Goal: Transaction & Acquisition: Purchase product/service

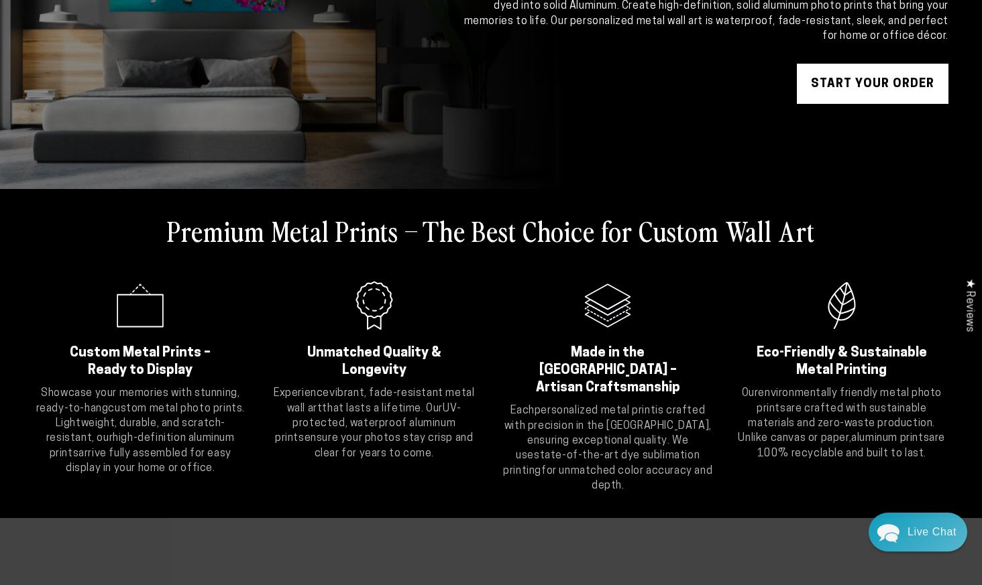
scroll to position [315, 0]
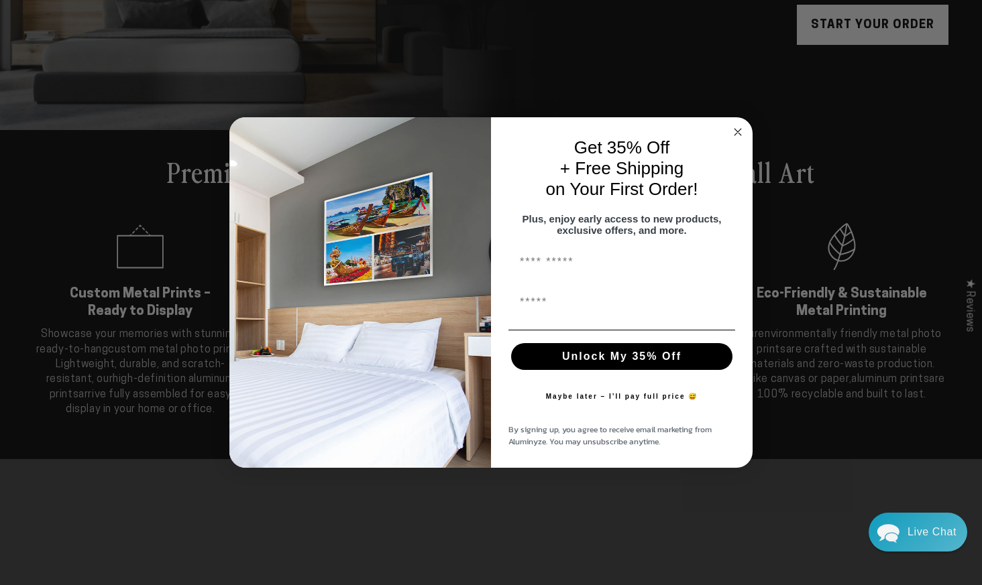
click at [739, 117] on form "Get 35% Off + Free Shipping on Your First Order! Plus, enjoy early access to ne…" at bounding box center [490, 292] width 523 height 351
click at [736, 129] on icon "Close dialog" at bounding box center [737, 132] width 7 height 7
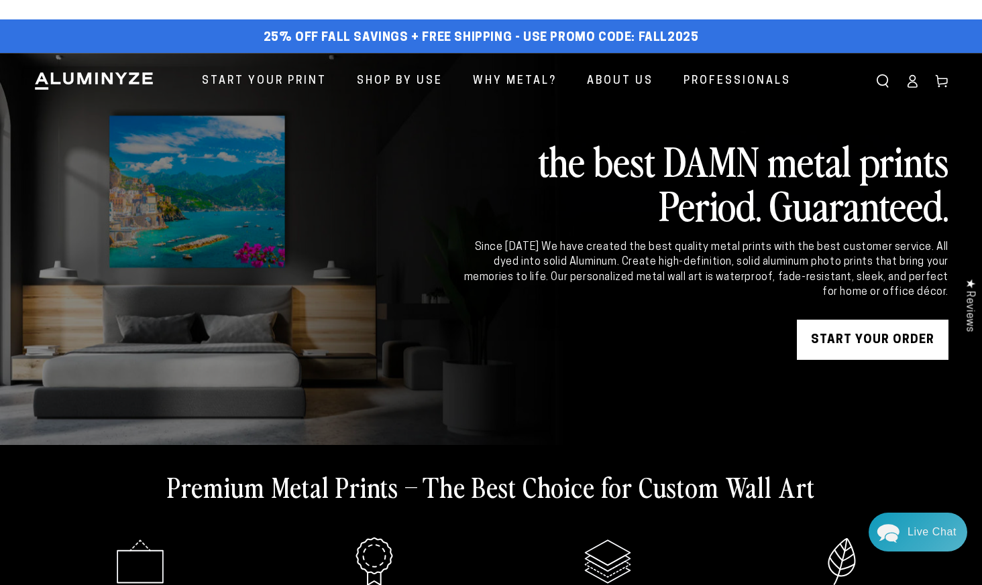
scroll to position [0, 0]
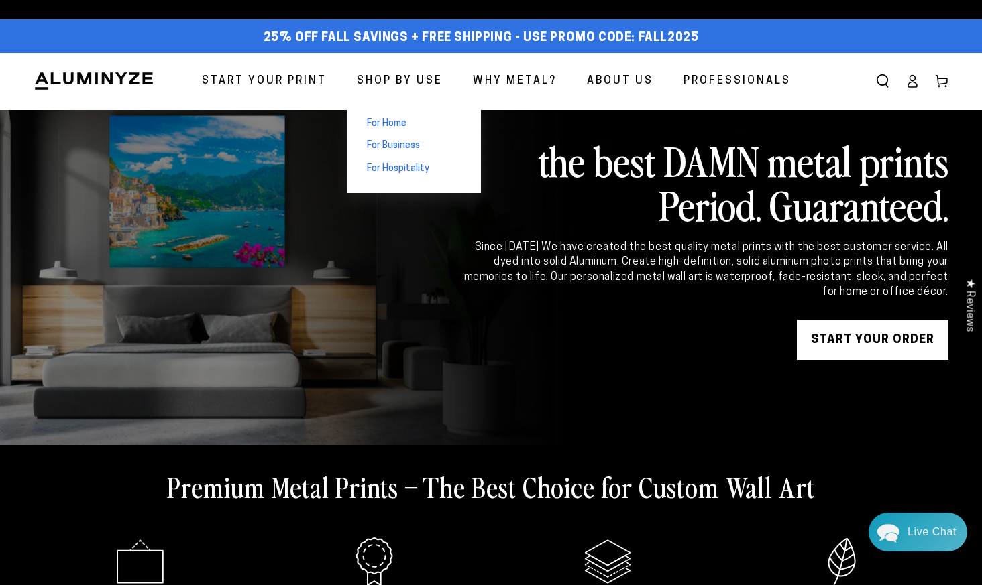
click at [406, 125] on span "For Home" at bounding box center [387, 123] width 40 height 13
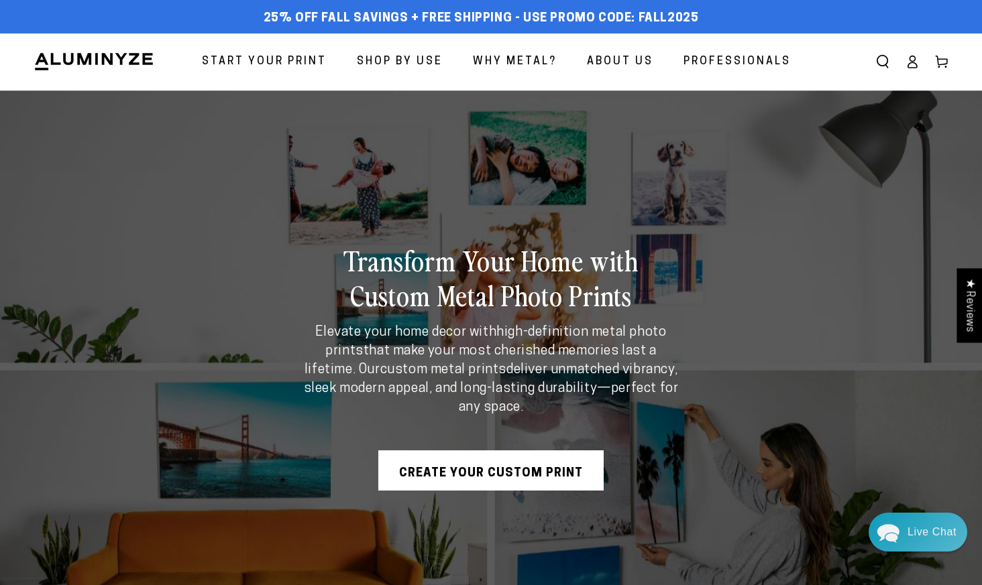
click at [304, 67] on span "Start Your Print" at bounding box center [264, 61] width 125 height 19
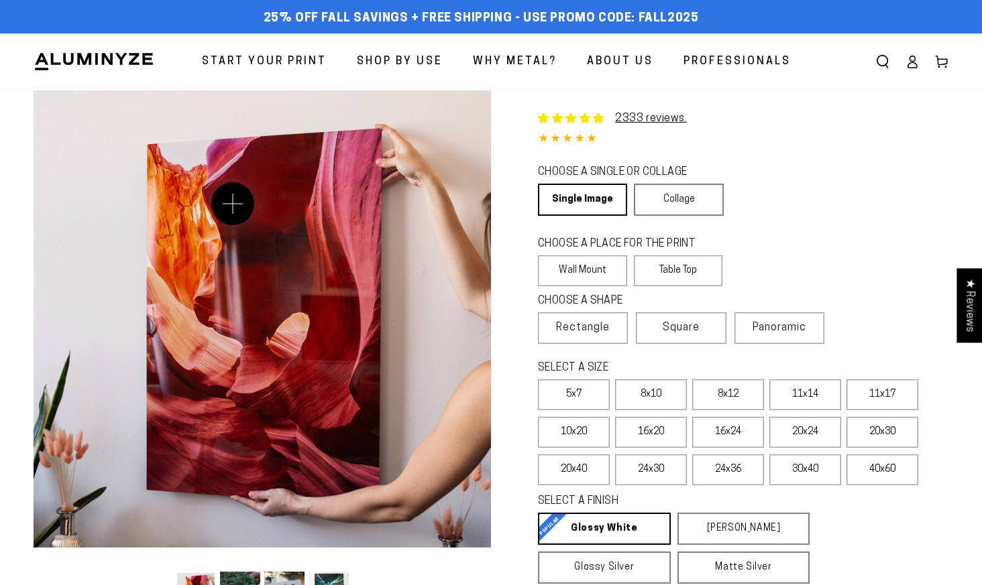
select select "**********"
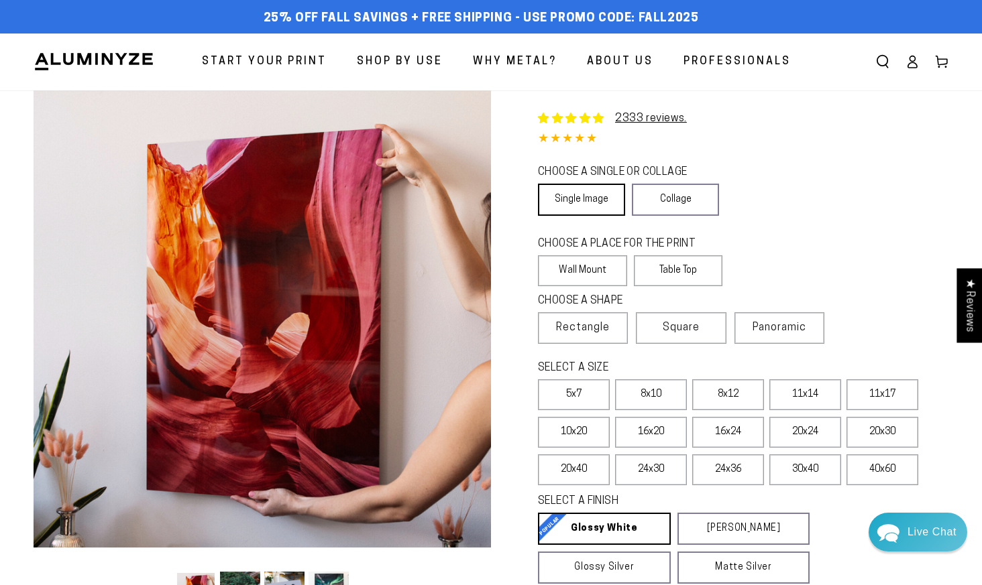
click at [558, 208] on link "Single Image" at bounding box center [581, 200] width 87 height 32
click at [567, 273] on label "Wall Mount" at bounding box center [582, 270] width 89 height 31
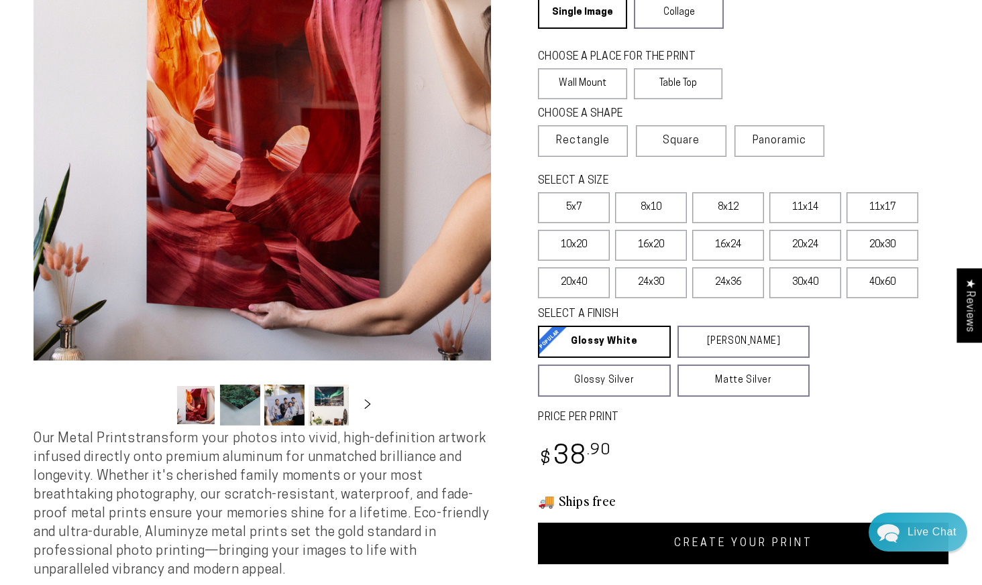
scroll to position [186, 0]
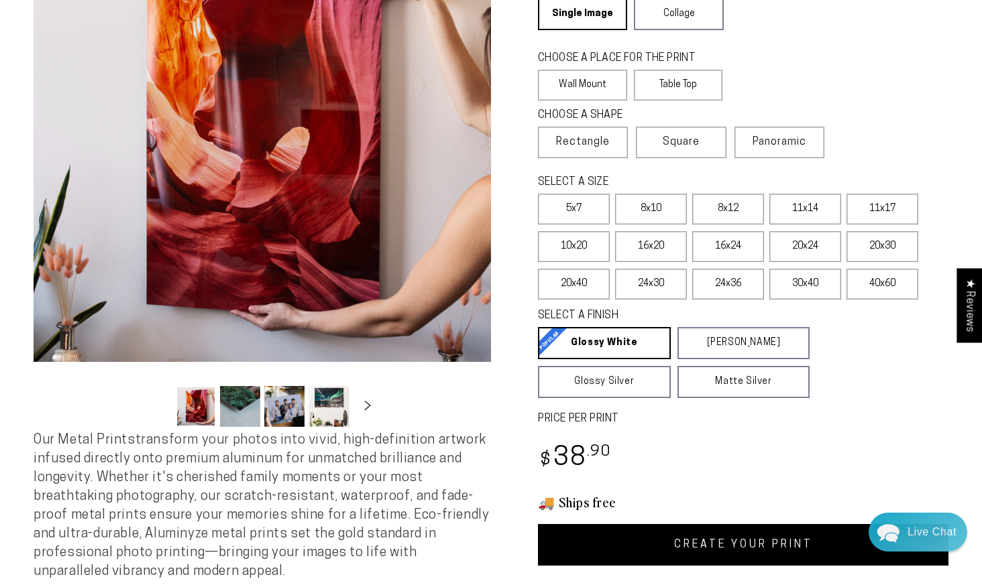
click at [253, 391] on button "Load image 2 in gallery view" at bounding box center [240, 406] width 40 height 41
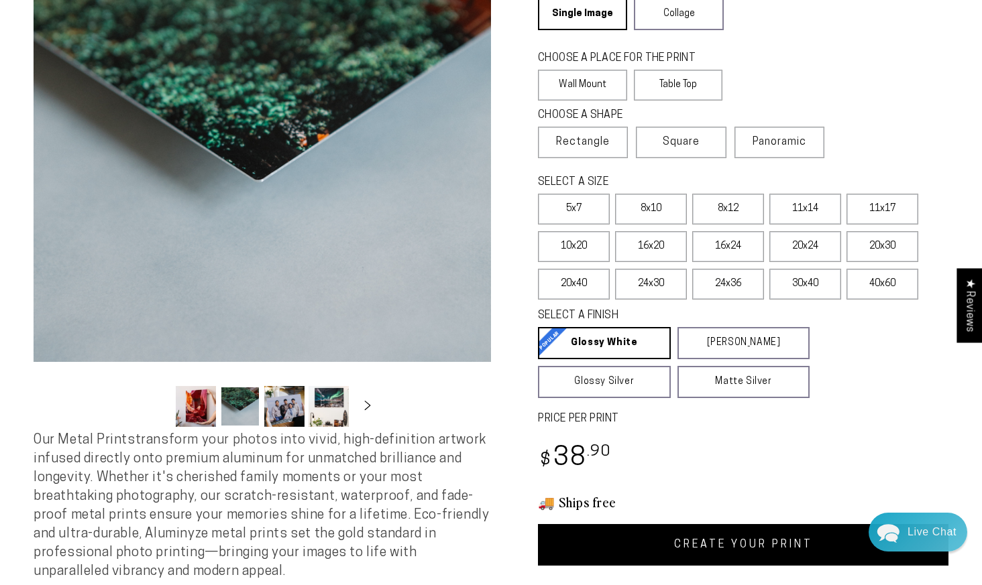
click at [276, 410] on button "Load image 3 in gallery view" at bounding box center [284, 406] width 40 height 41
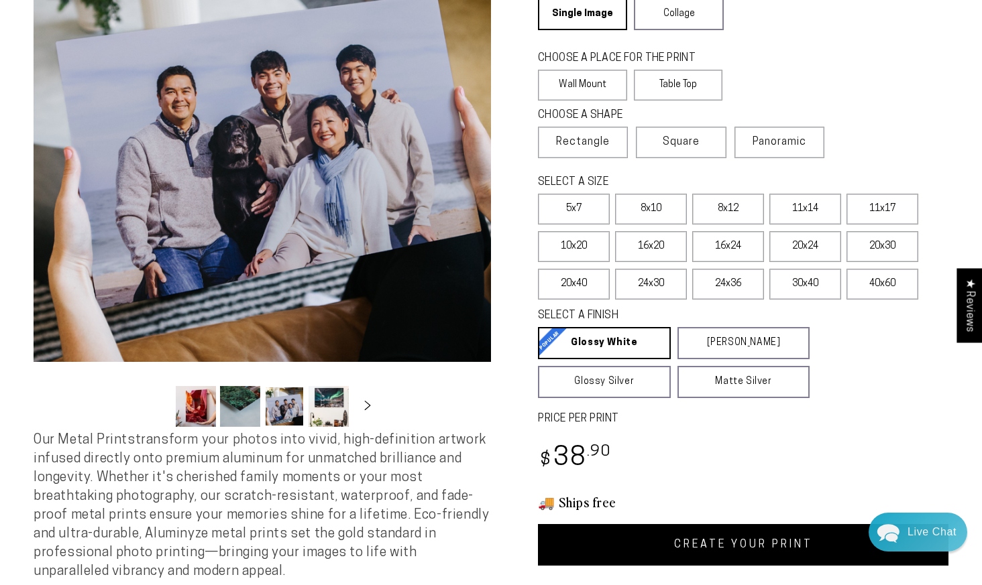
click at [327, 415] on button "Load image 4 in gallery view" at bounding box center [328, 406] width 40 height 41
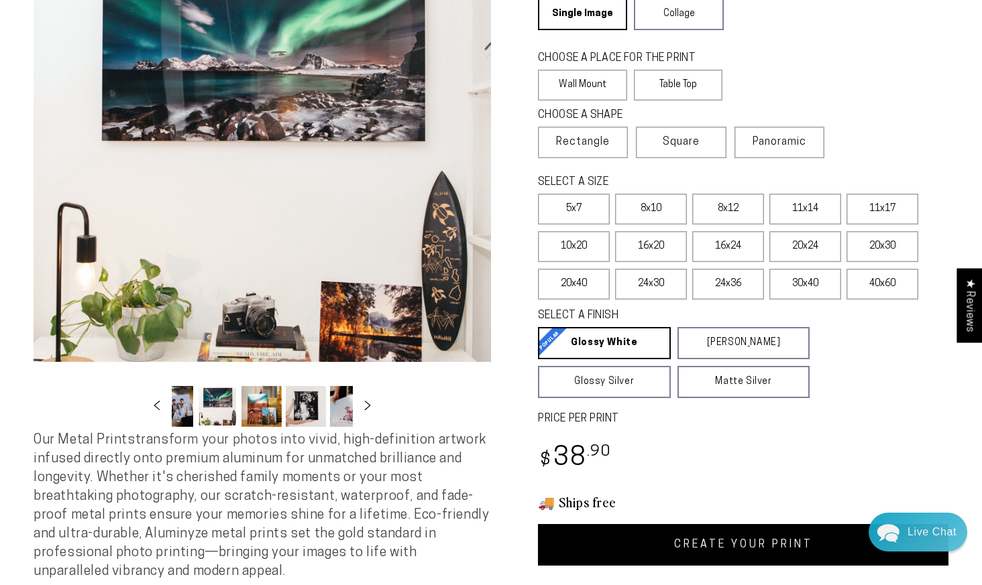
scroll to position [0, 130]
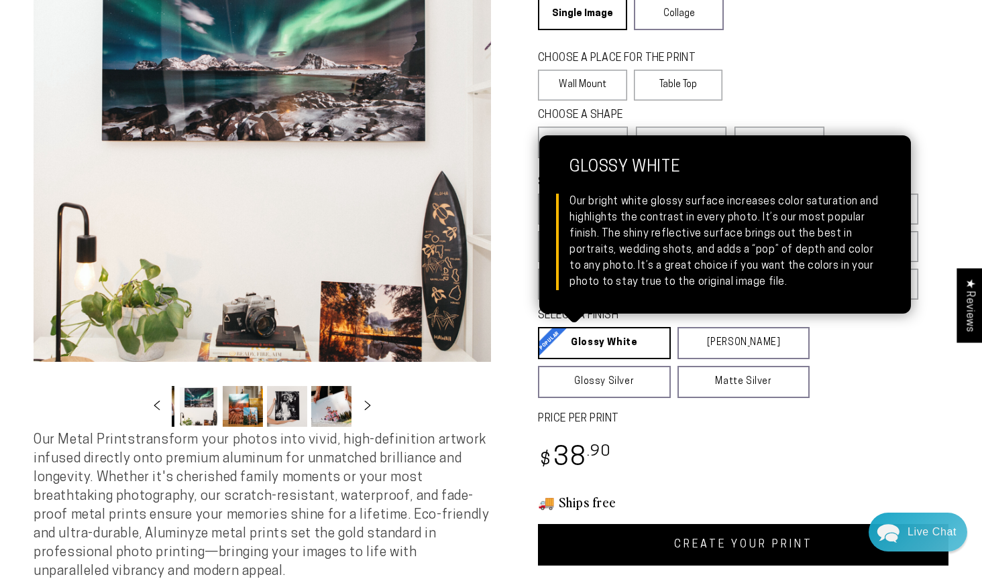
click at [600, 351] on link "Glossy White Glossy White Our bright white glossy surface increases color satur…" at bounding box center [604, 343] width 133 height 32
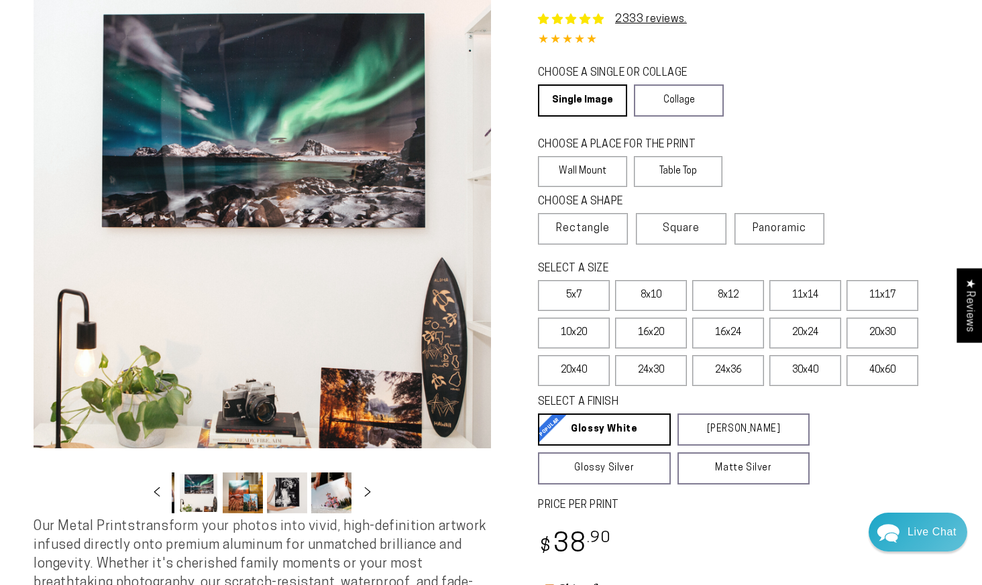
scroll to position [99, 0]
click at [877, 335] on label "20x30" at bounding box center [882, 333] width 72 height 31
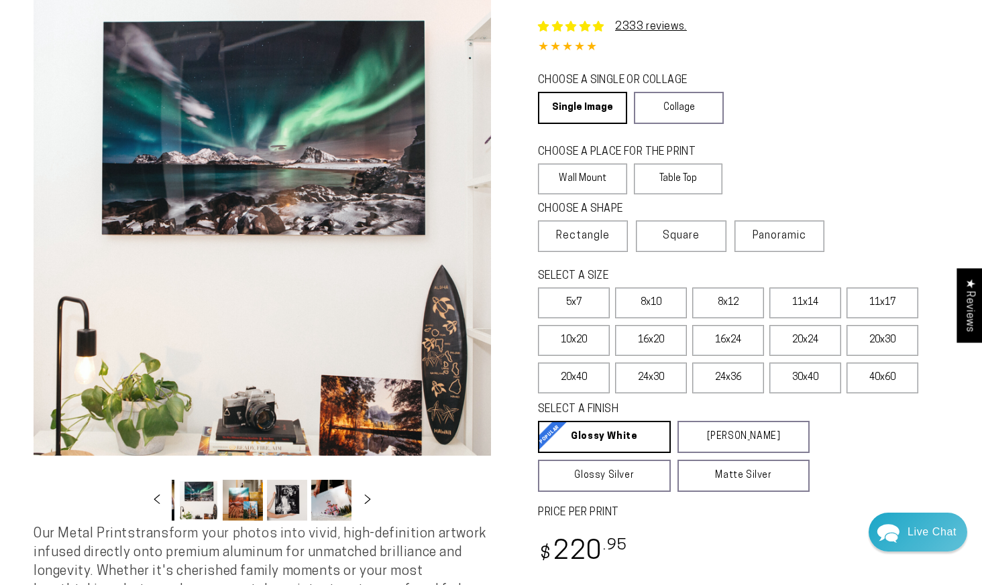
scroll to position [78, 0]
